Goal: Obtain resource: Obtain resource

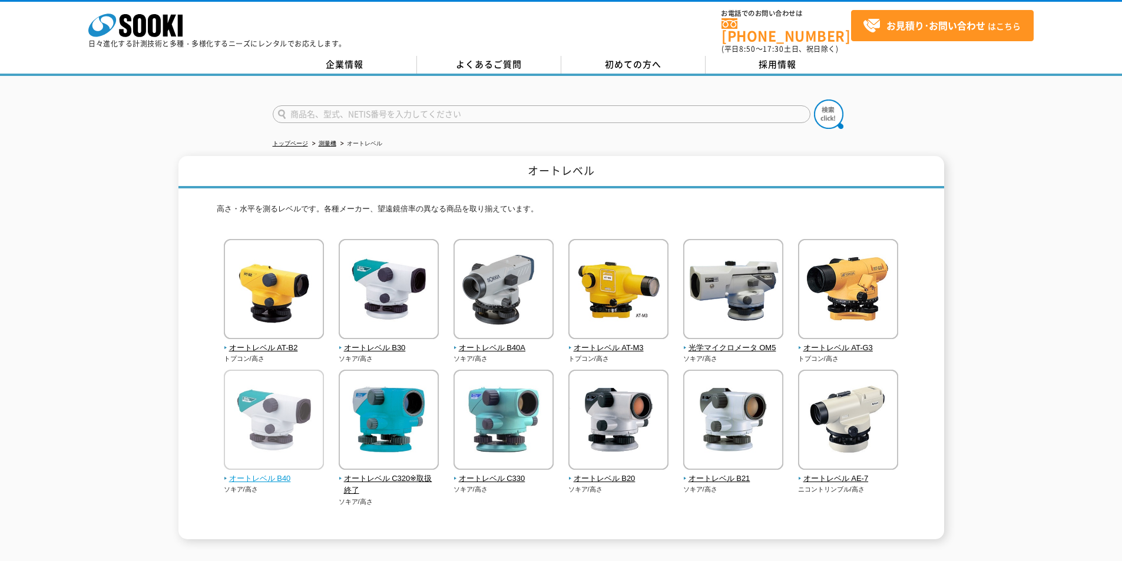
click at [292, 412] on img at bounding box center [274, 421] width 100 height 103
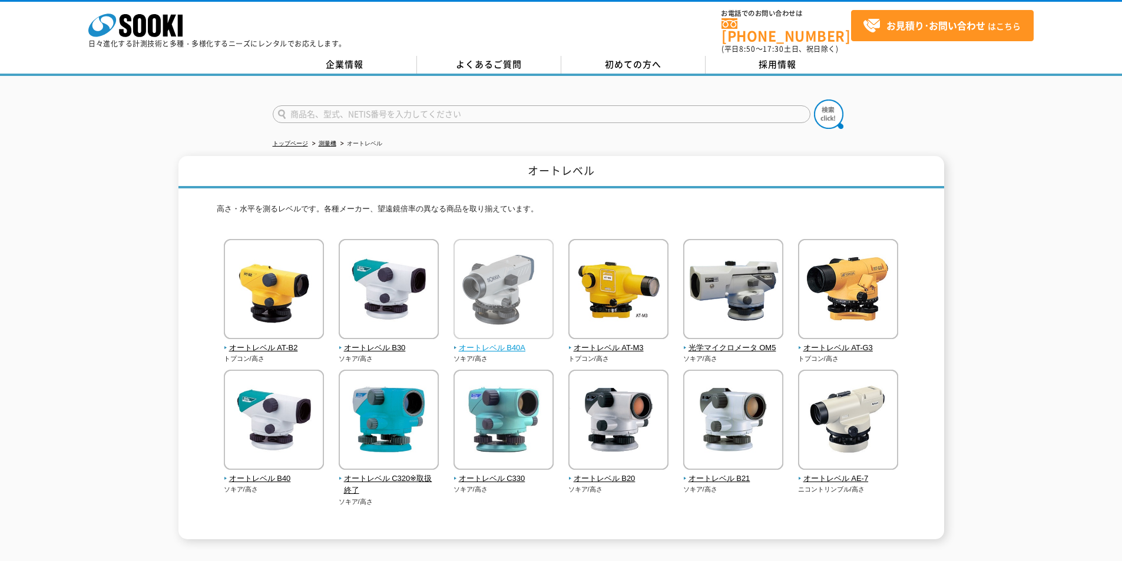
click at [510, 342] on span "オートレベル B40A" at bounding box center [503, 348] width 101 height 12
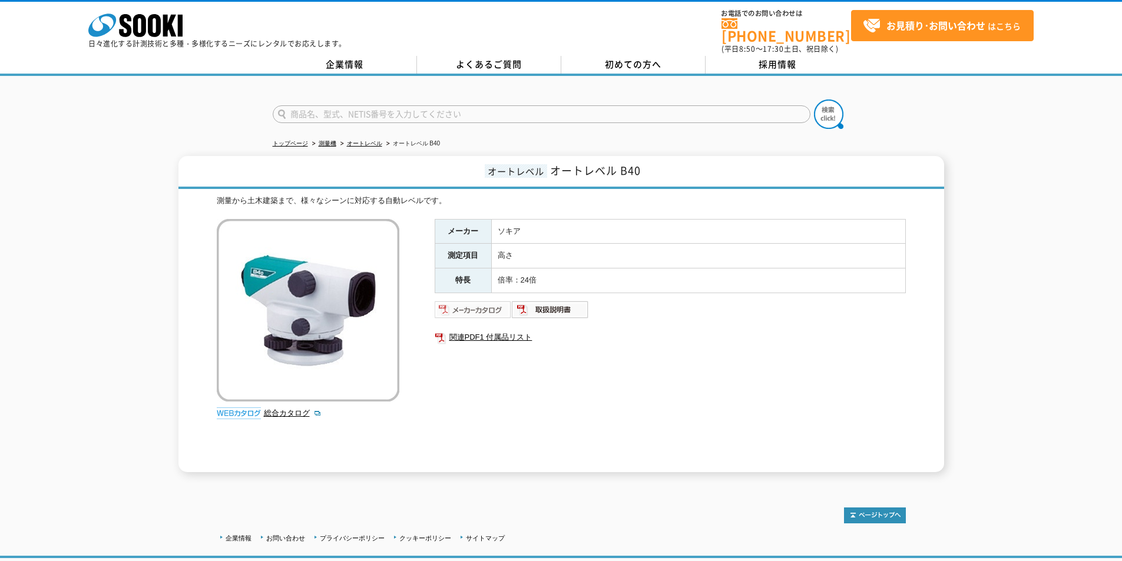
click at [485, 300] on img at bounding box center [473, 309] width 77 height 19
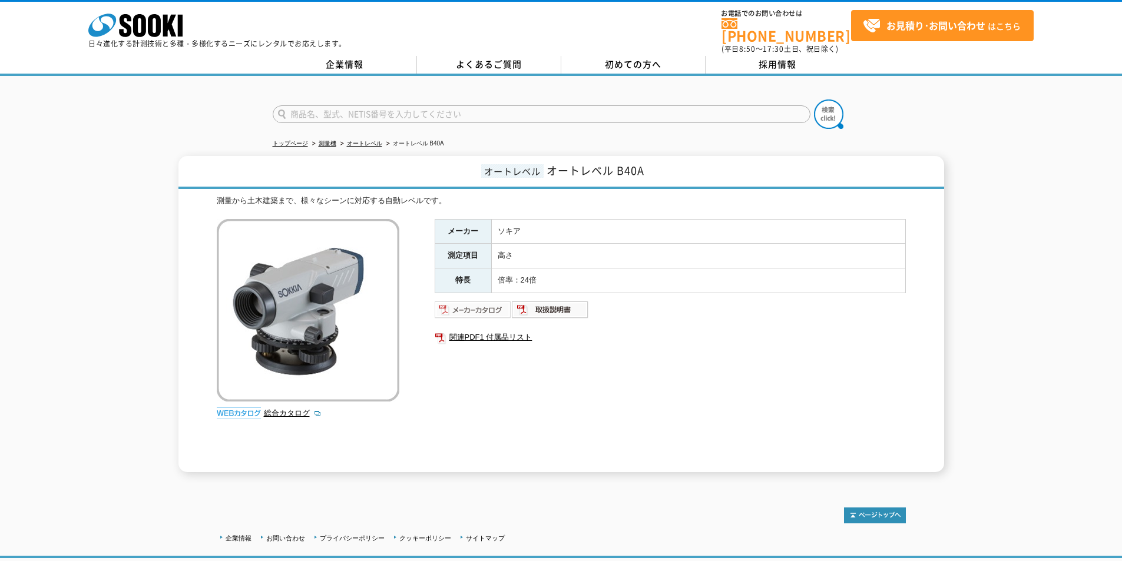
click at [489, 305] on img at bounding box center [473, 309] width 77 height 19
